Goal: Find specific page/section: Find specific page/section

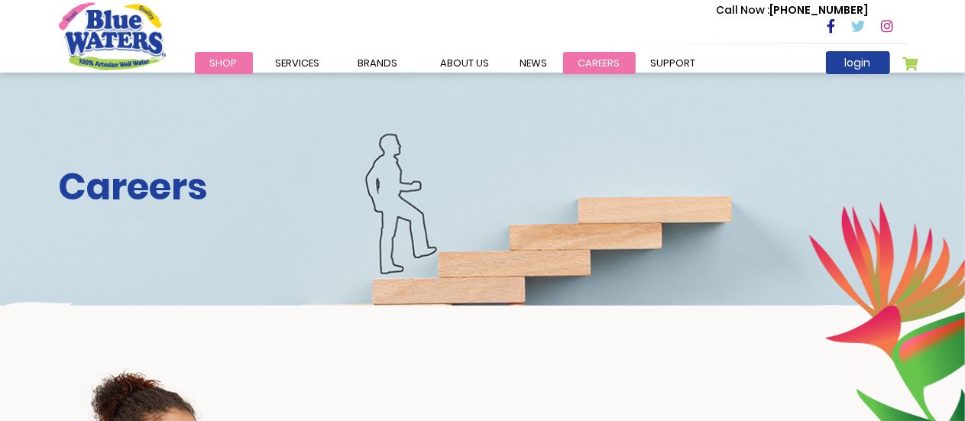
click at [592, 66] on link "careers" at bounding box center [599, 63] width 73 height 22
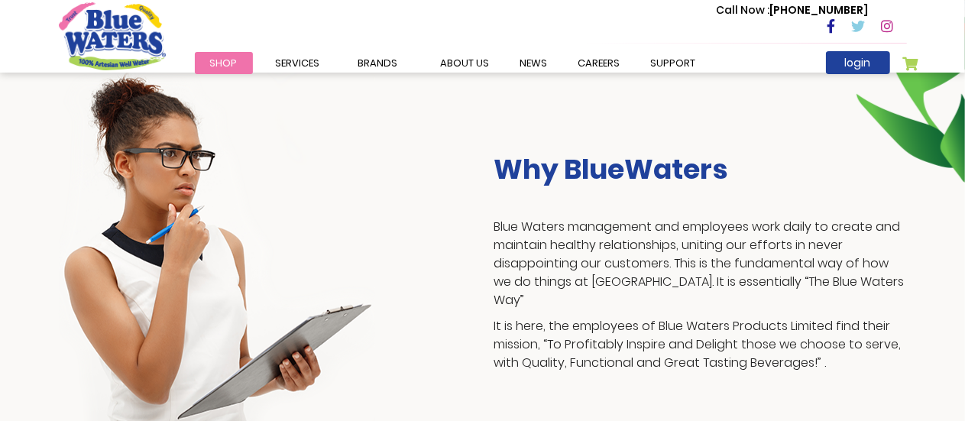
scroll to position [279, 0]
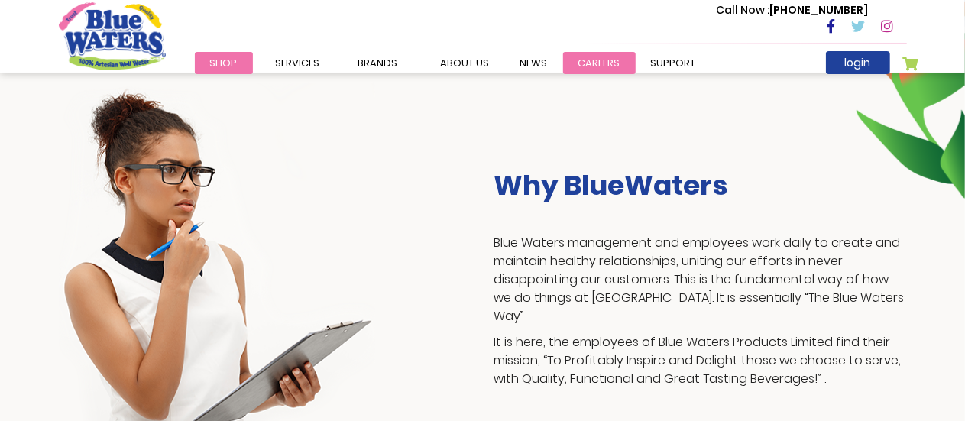
click at [609, 60] on link "careers" at bounding box center [599, 63] width 73 height 22
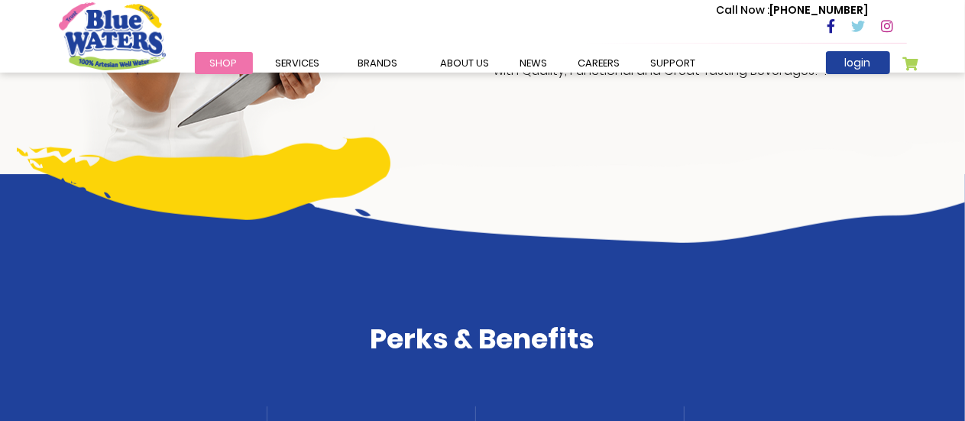
scroll to position [336, 0]
